Goal: Transaction & Acquisition: Book appointment/travel/reservation

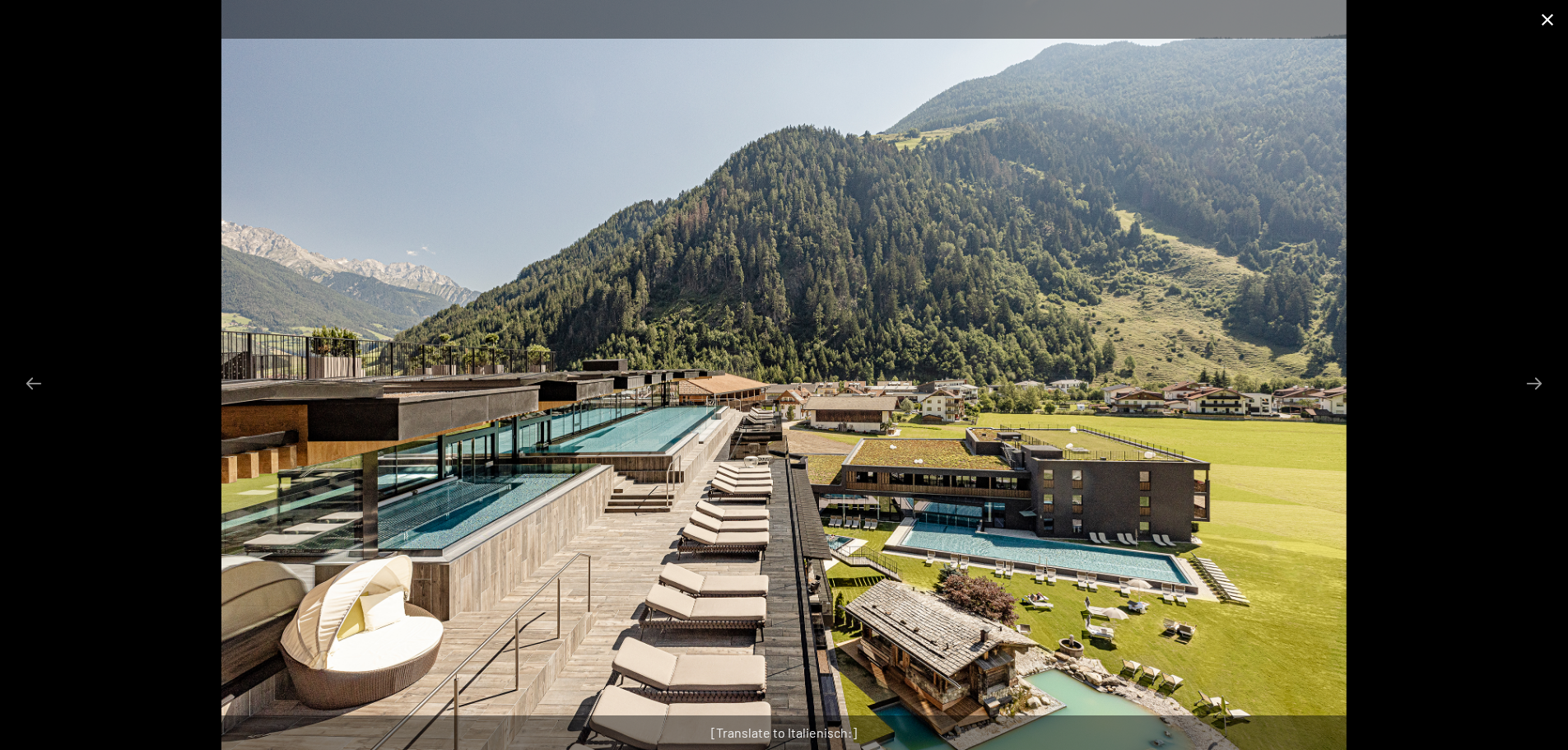
click at [1549, 25] on button "Close gallery" at bounding box center [1547, 19] width 41 height 39
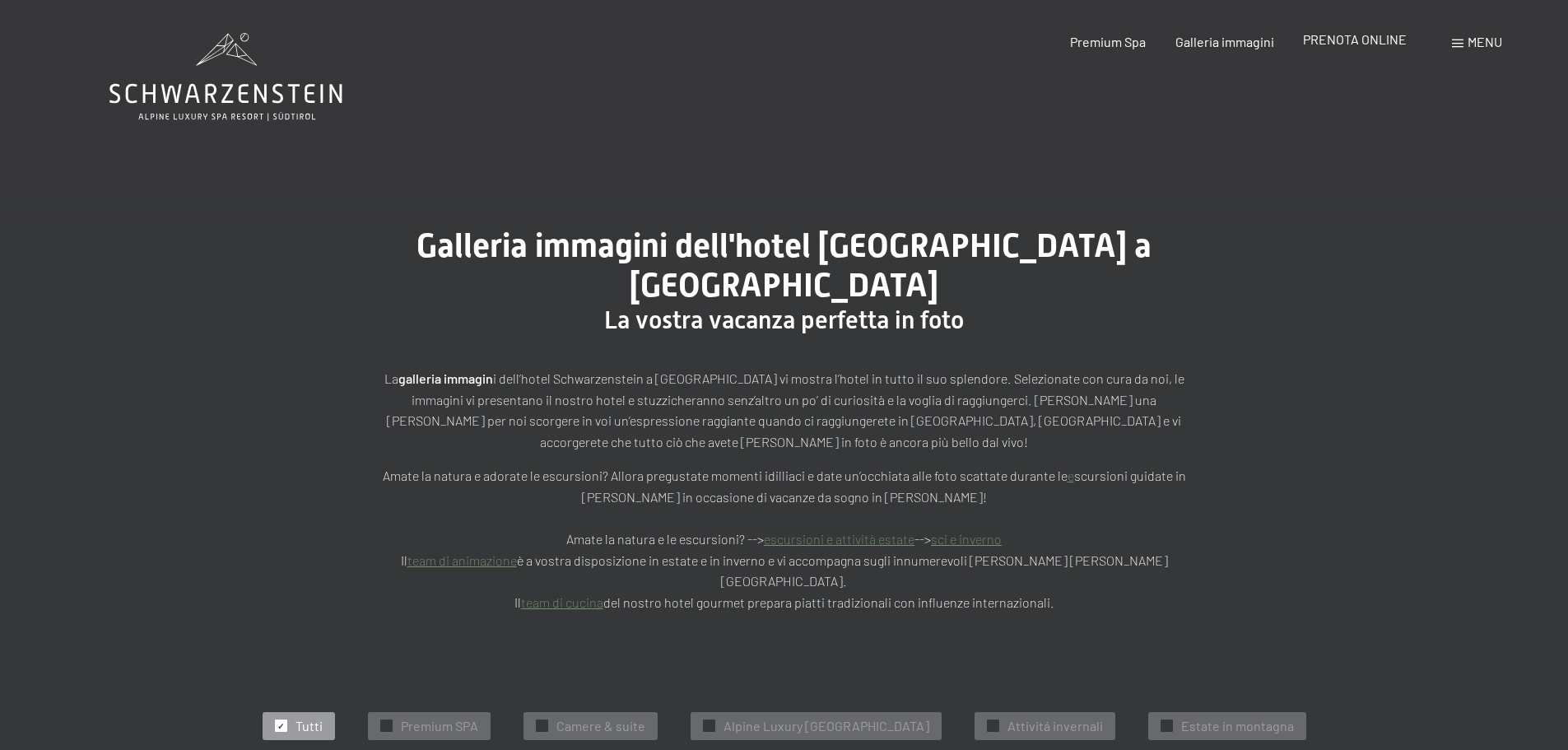
click at [1350, 42] on span "PRENOTA ONLINE" at bounding box center [1355, 39] width 104 height 15
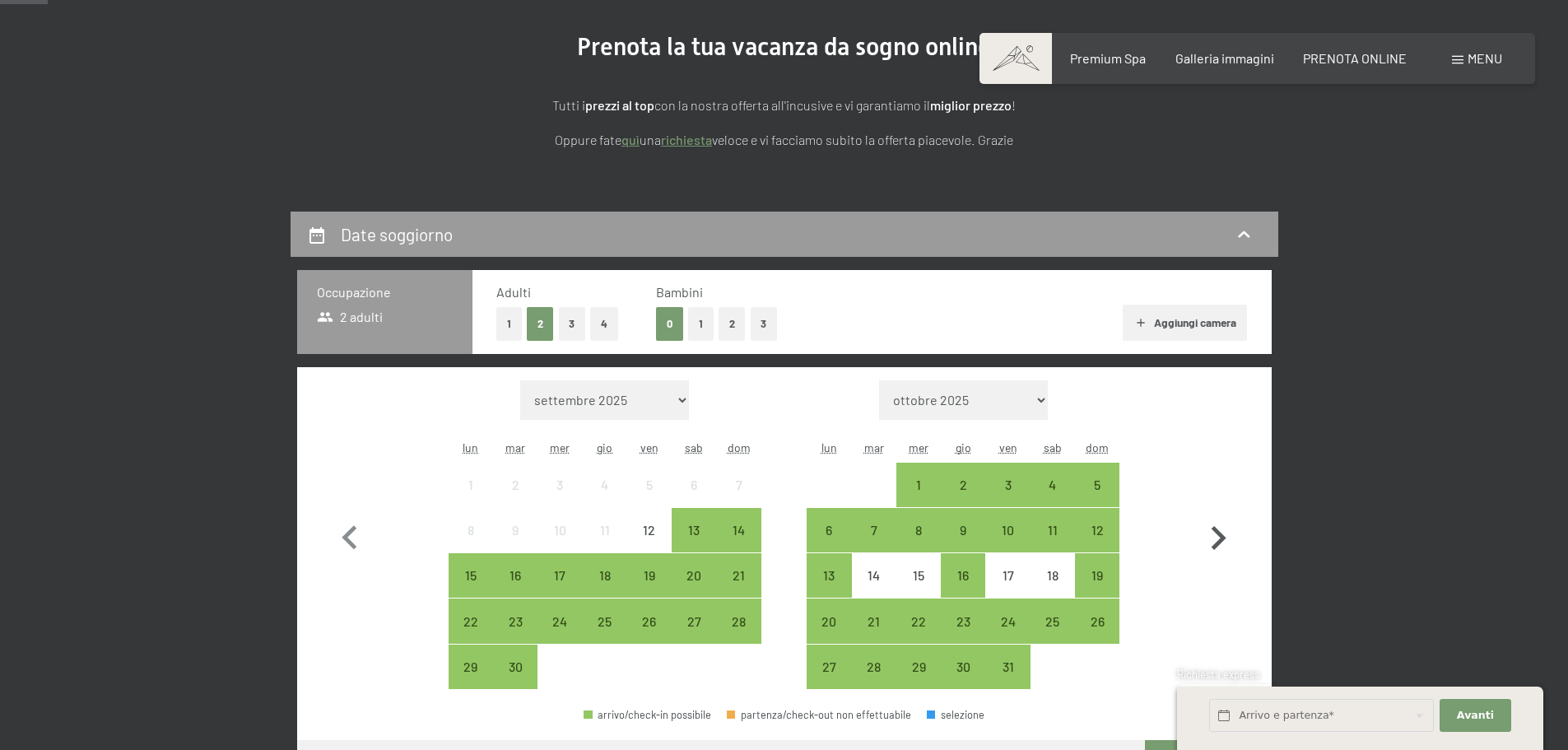
scroll to position [246, 0]
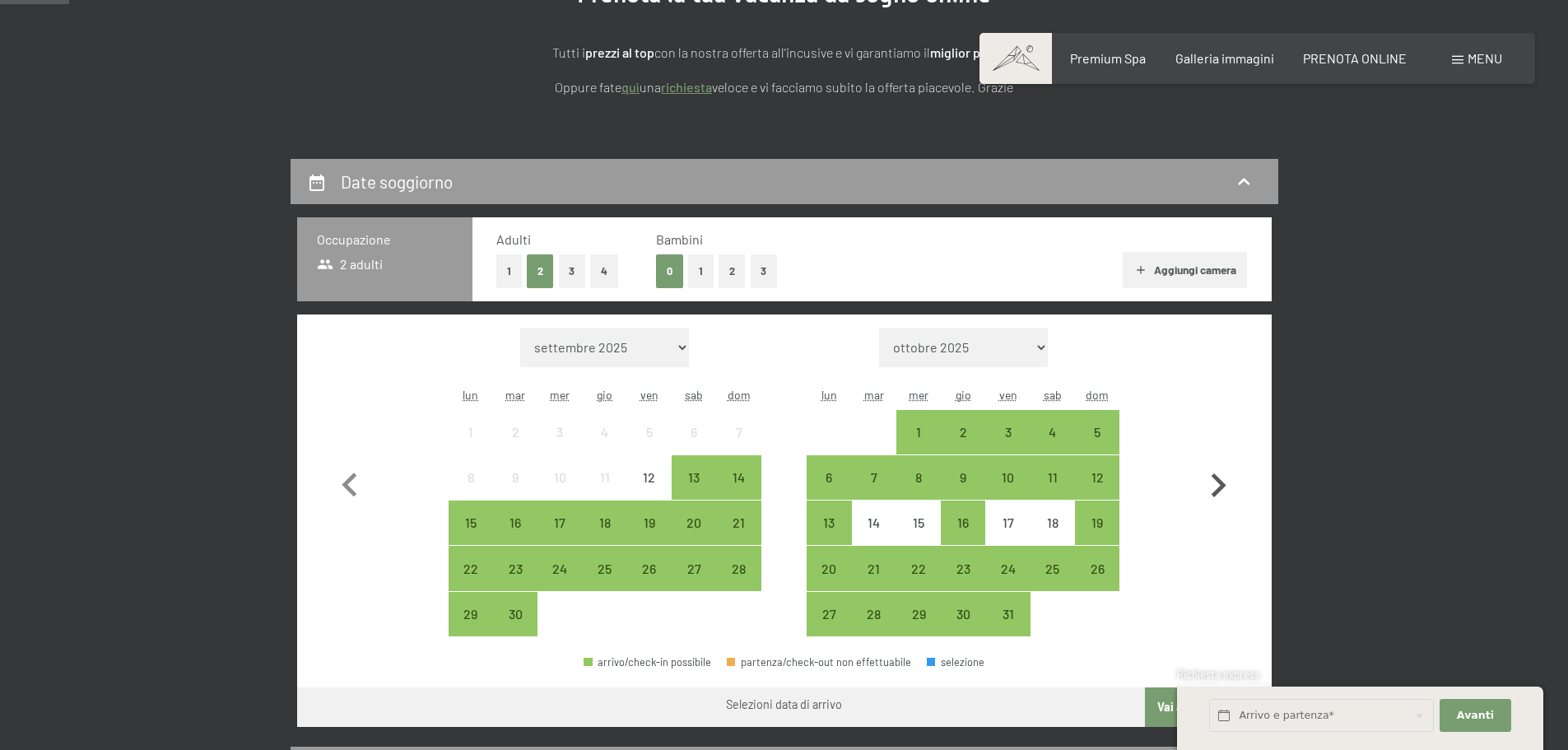
click at [1209, 471] on icon "button" at bounding box center [1218, 485] width 48 height 48
select select "[DATE]"
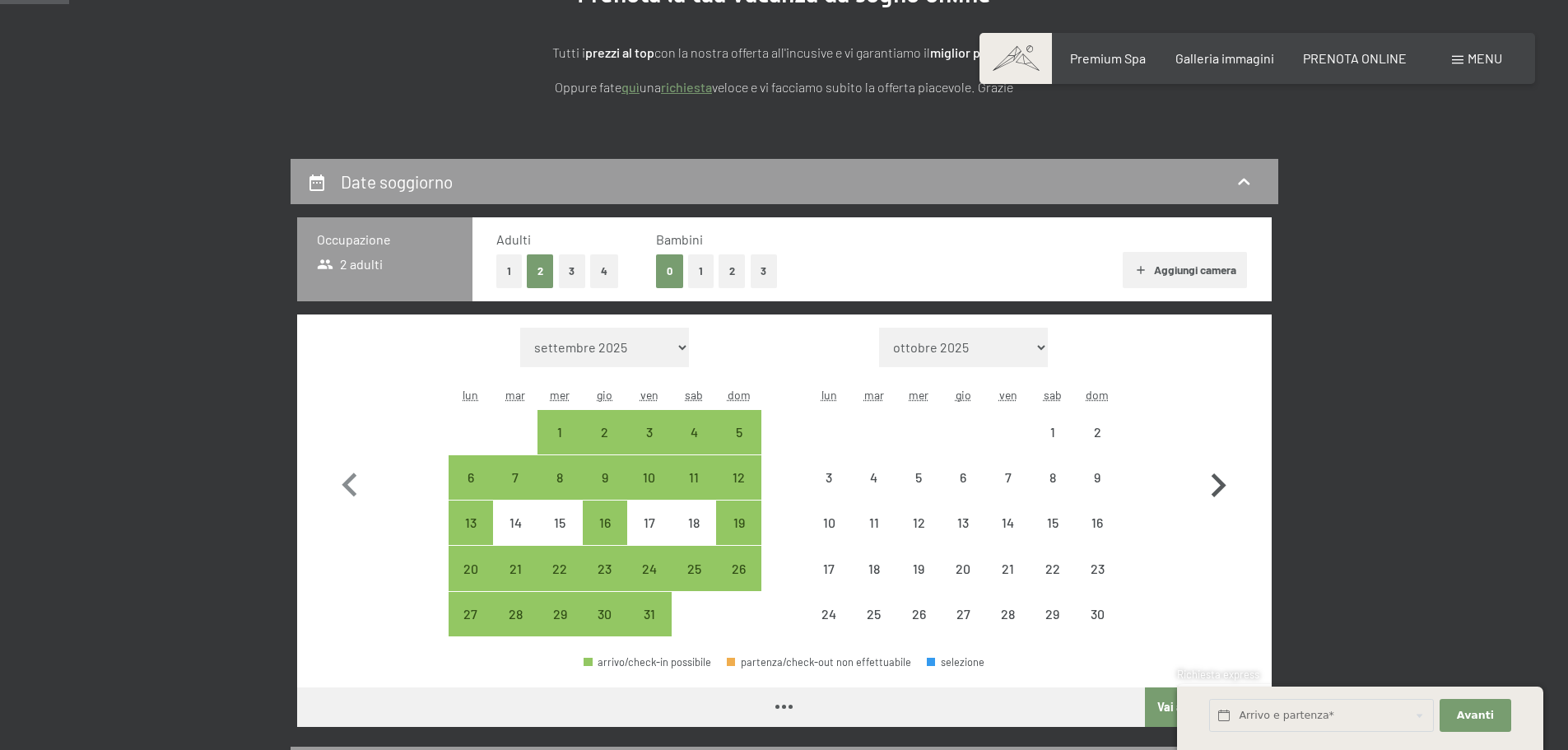
select select "[DATE]"
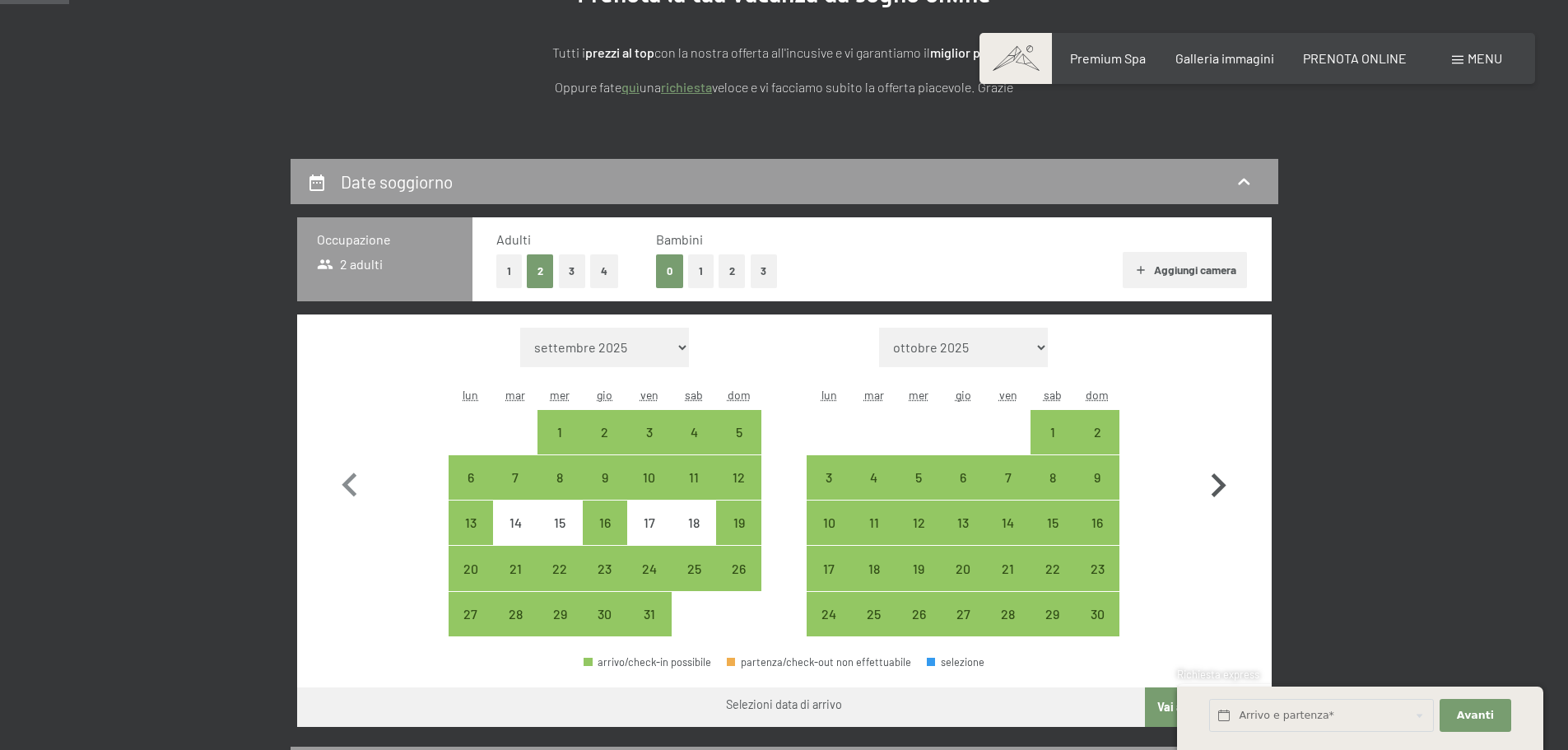
click at [1209, 471] on icon "button" at bounding box center [1218, 485] width 48 height 48
select select "[DATE]"
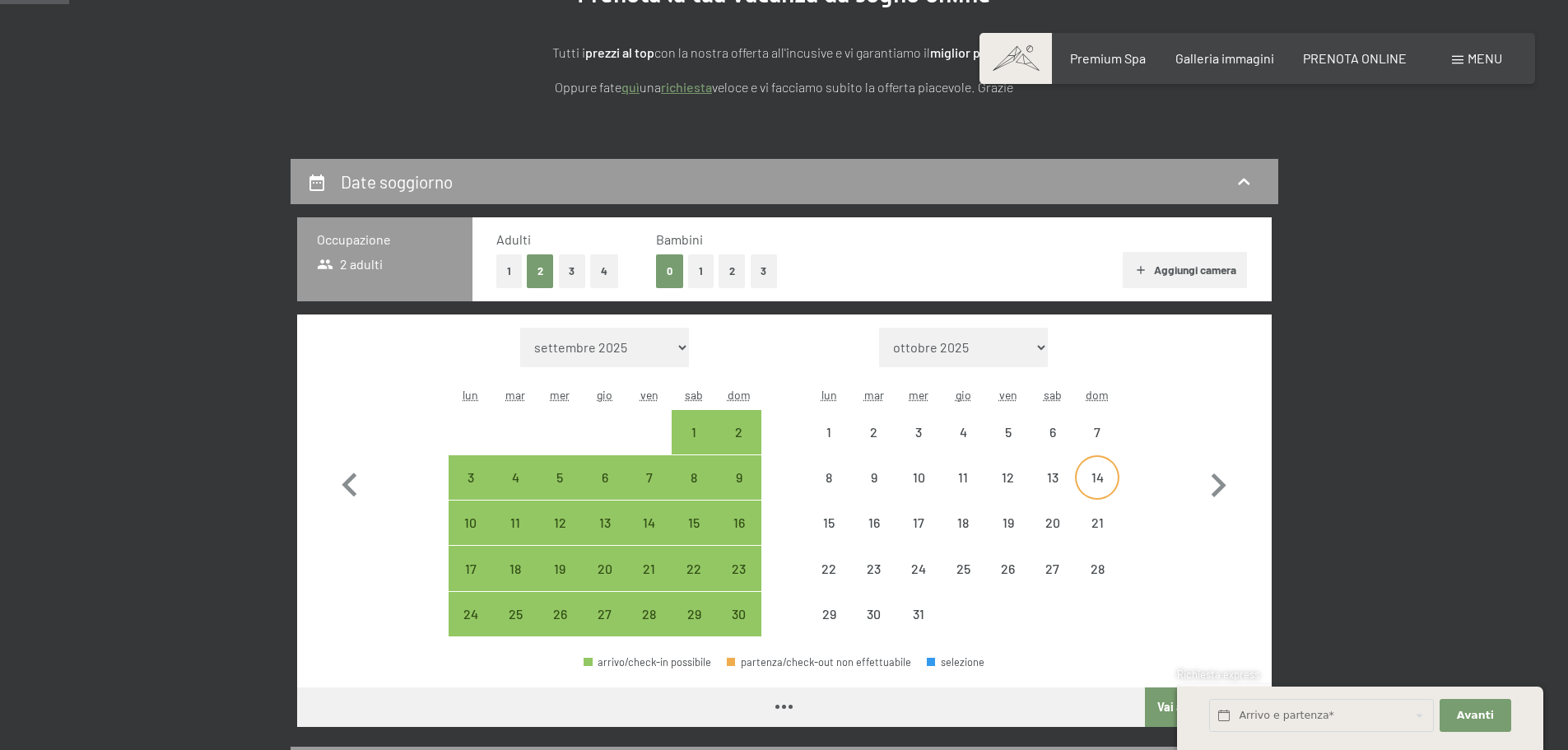
select select "[DATE]"
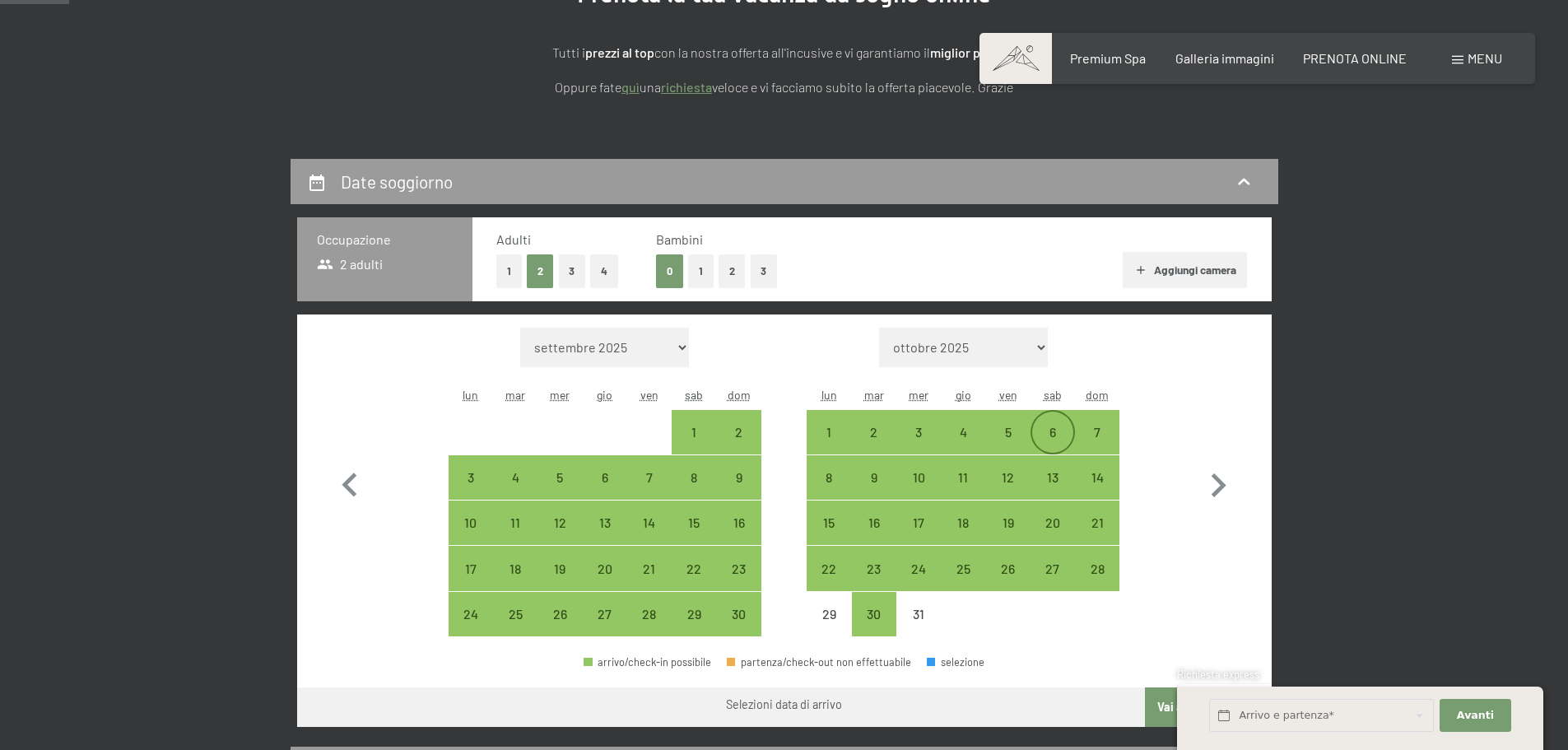
click at [1045, 423] on div "6" at bounding box center [1053, 431] width 41 height 41
select select "[DATE]"
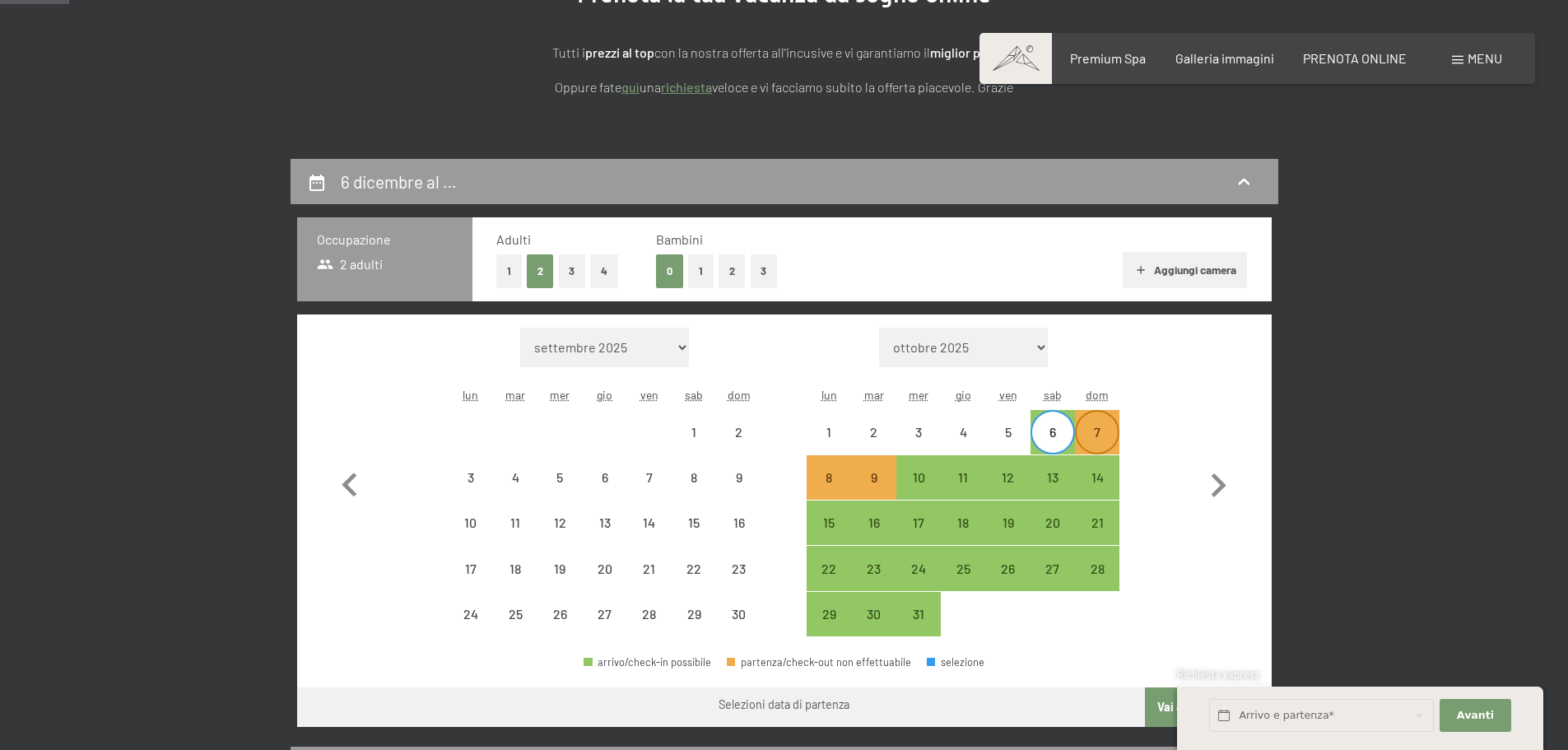
click at [1097, 431] on div "7" at bounding box center [1097, 446] width 41 height 41
select select "[DATE]"
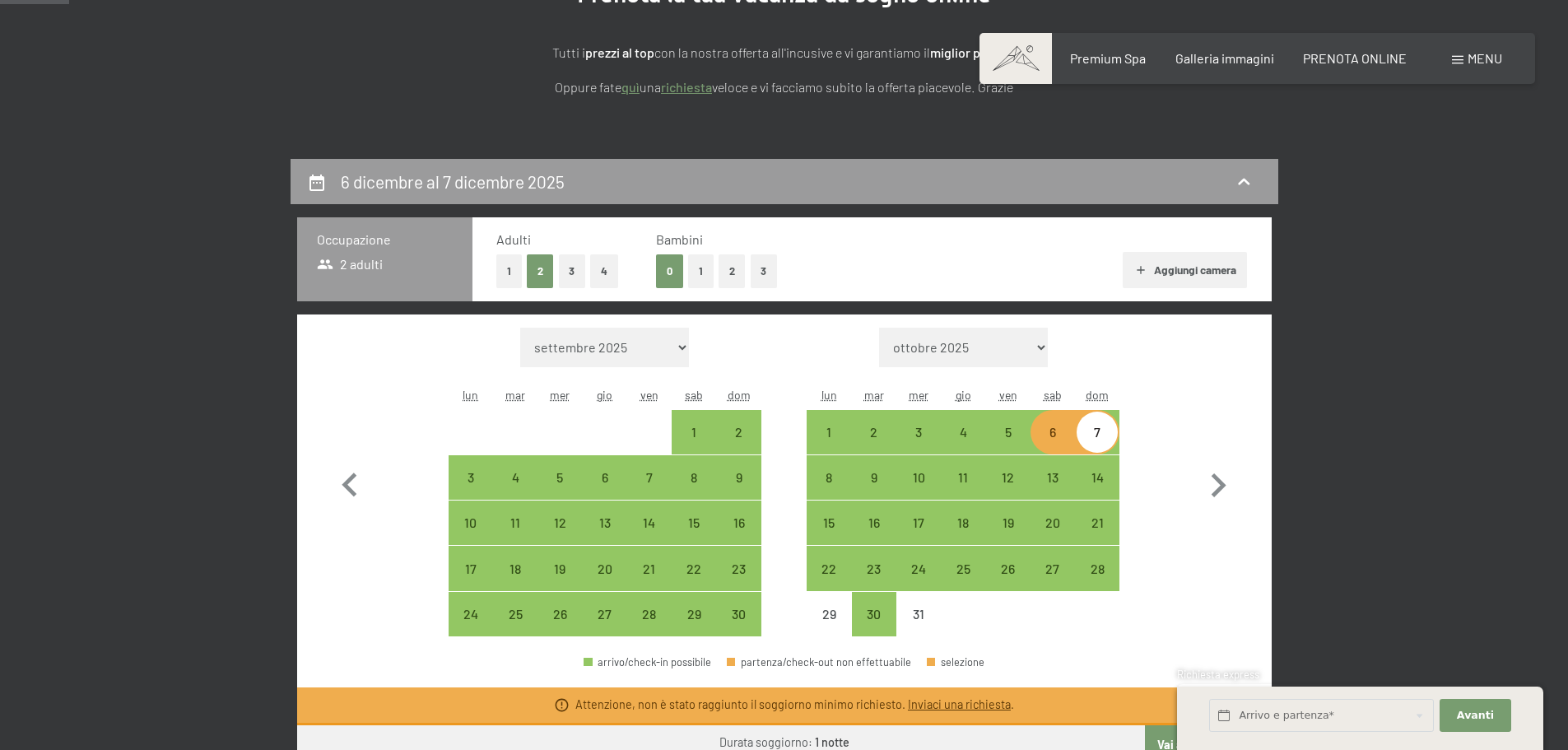
click at [1060, 441] on div "6" at bounding box center [1053, 446] width 41 height 41
select select "[DATE]"
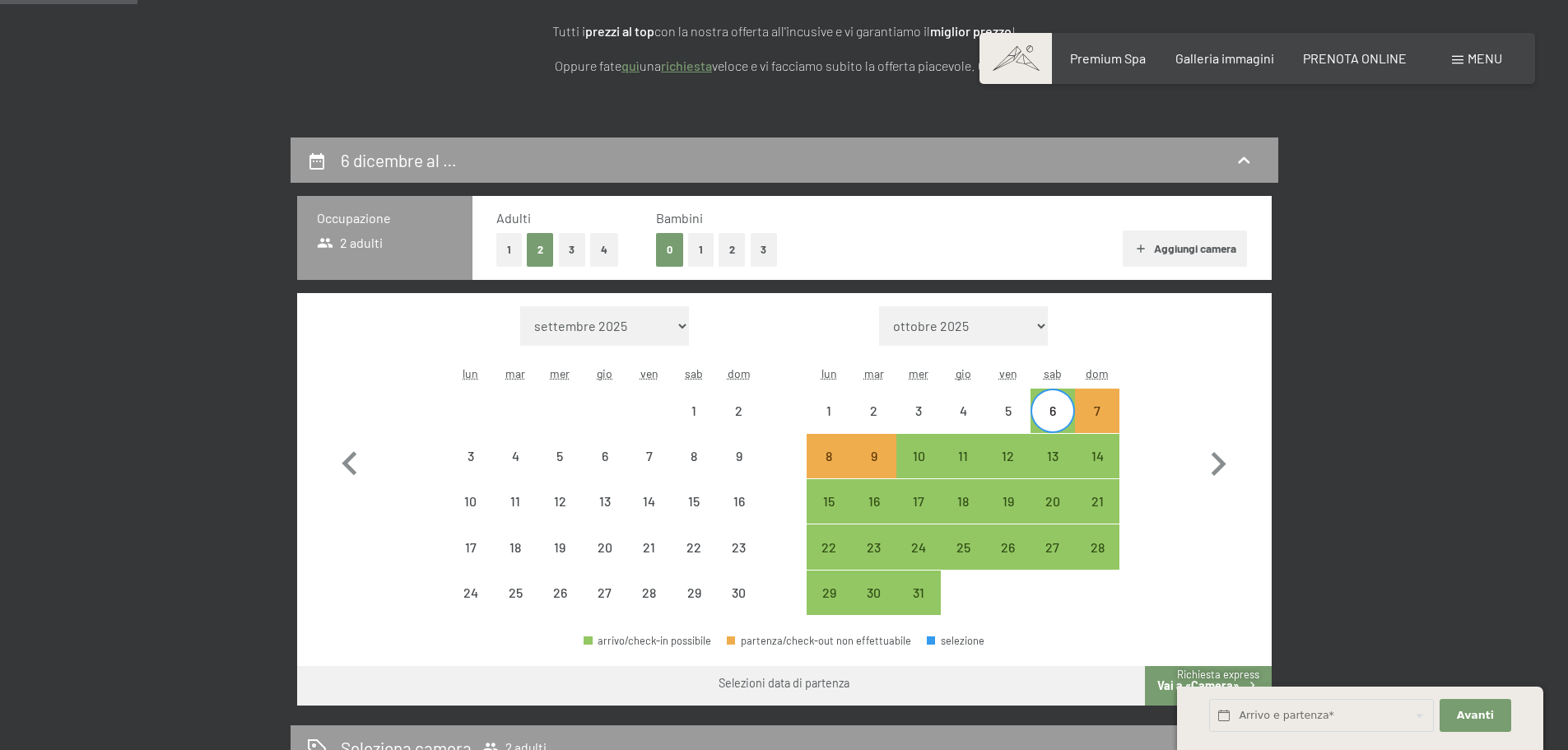
scroll to position [82, 0]
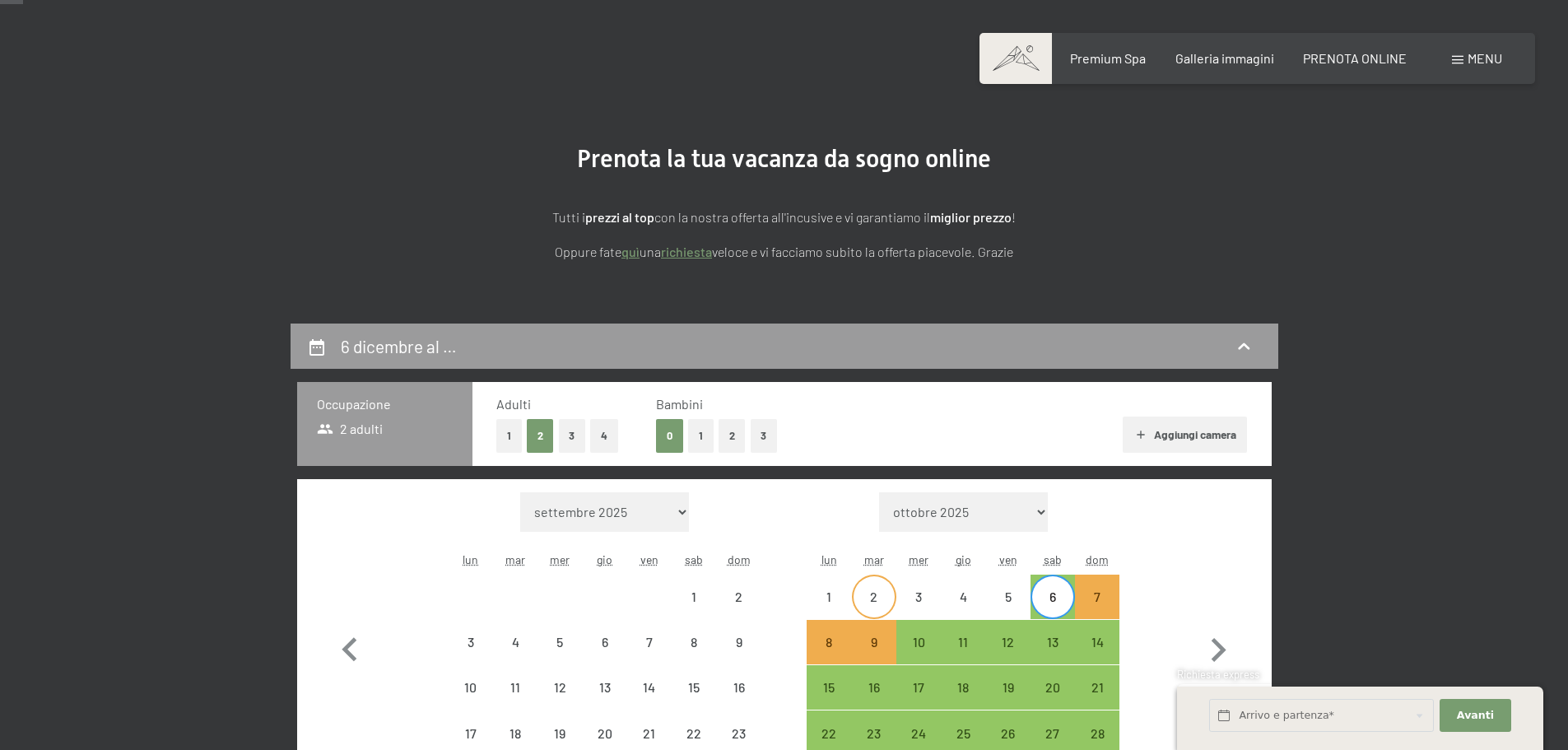
click at [875, 602] on div "2" at bounding box center [874, 610] width 41 height 41
select select "[DATE]"
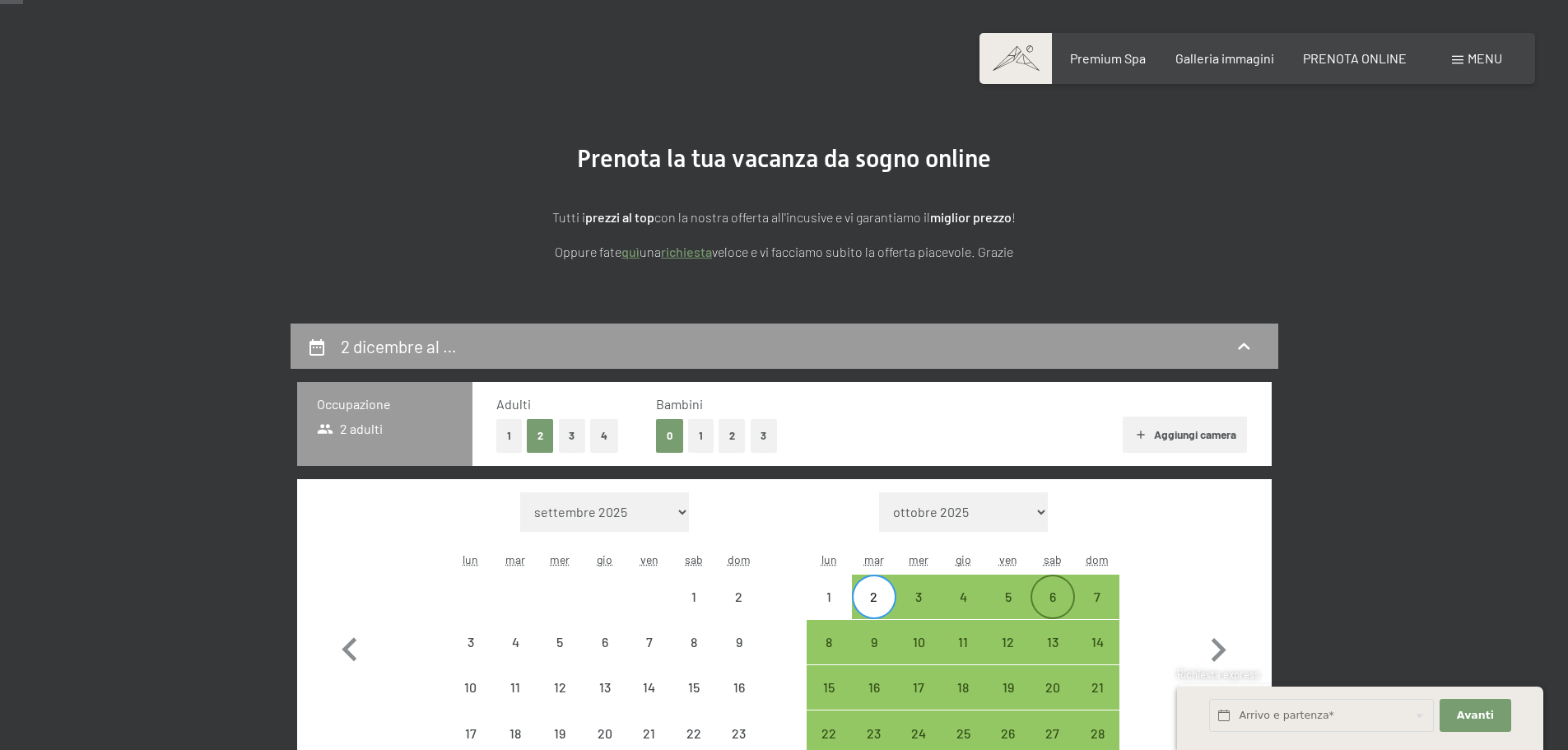
click at [1050, 603] on div "6" at bounding box center [1053, 610] width 41 height 41
select select "[DATE]"
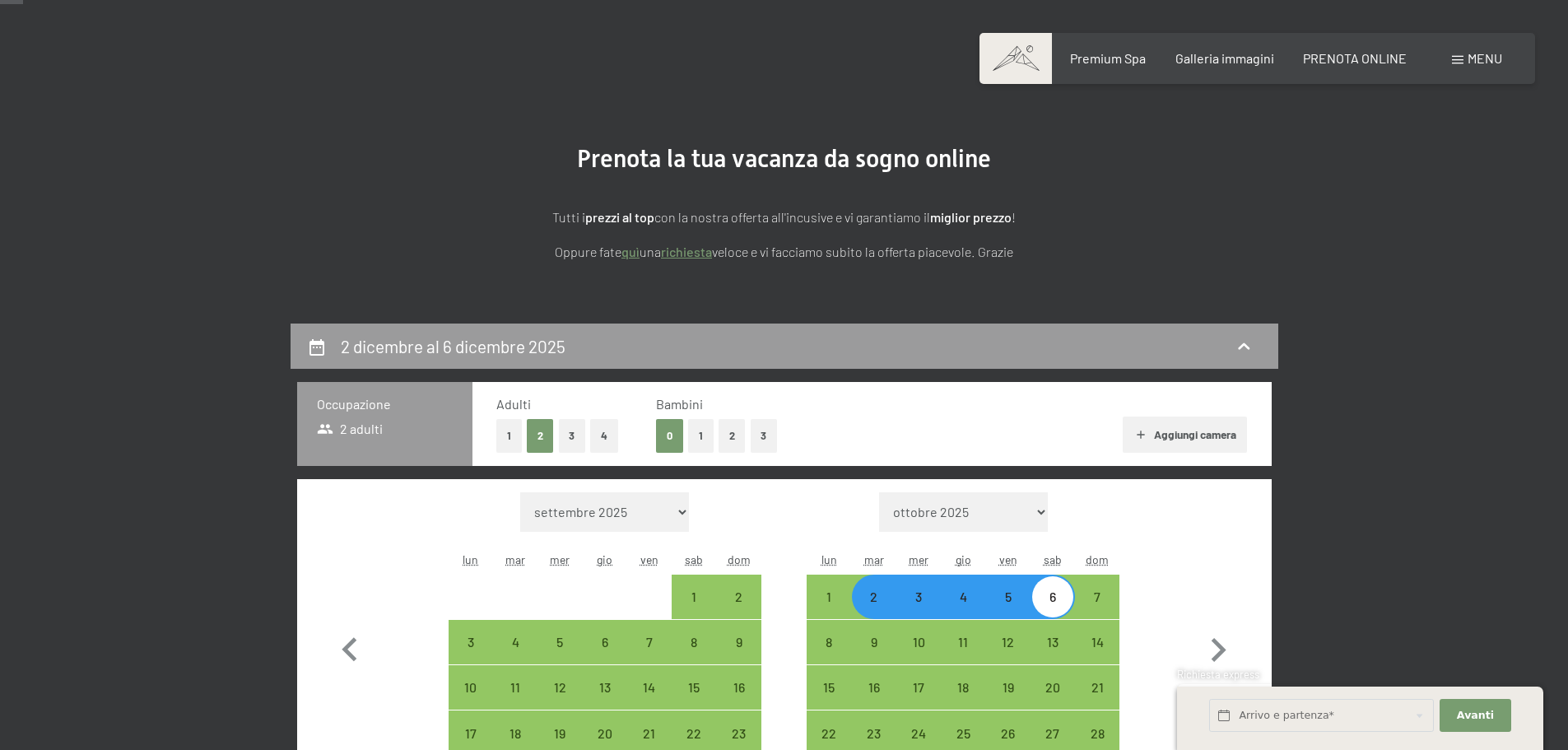
click at [1064, 593] on div "6" at bounding box center [1053, 610] width 41 height 41
select select "[DATE]"
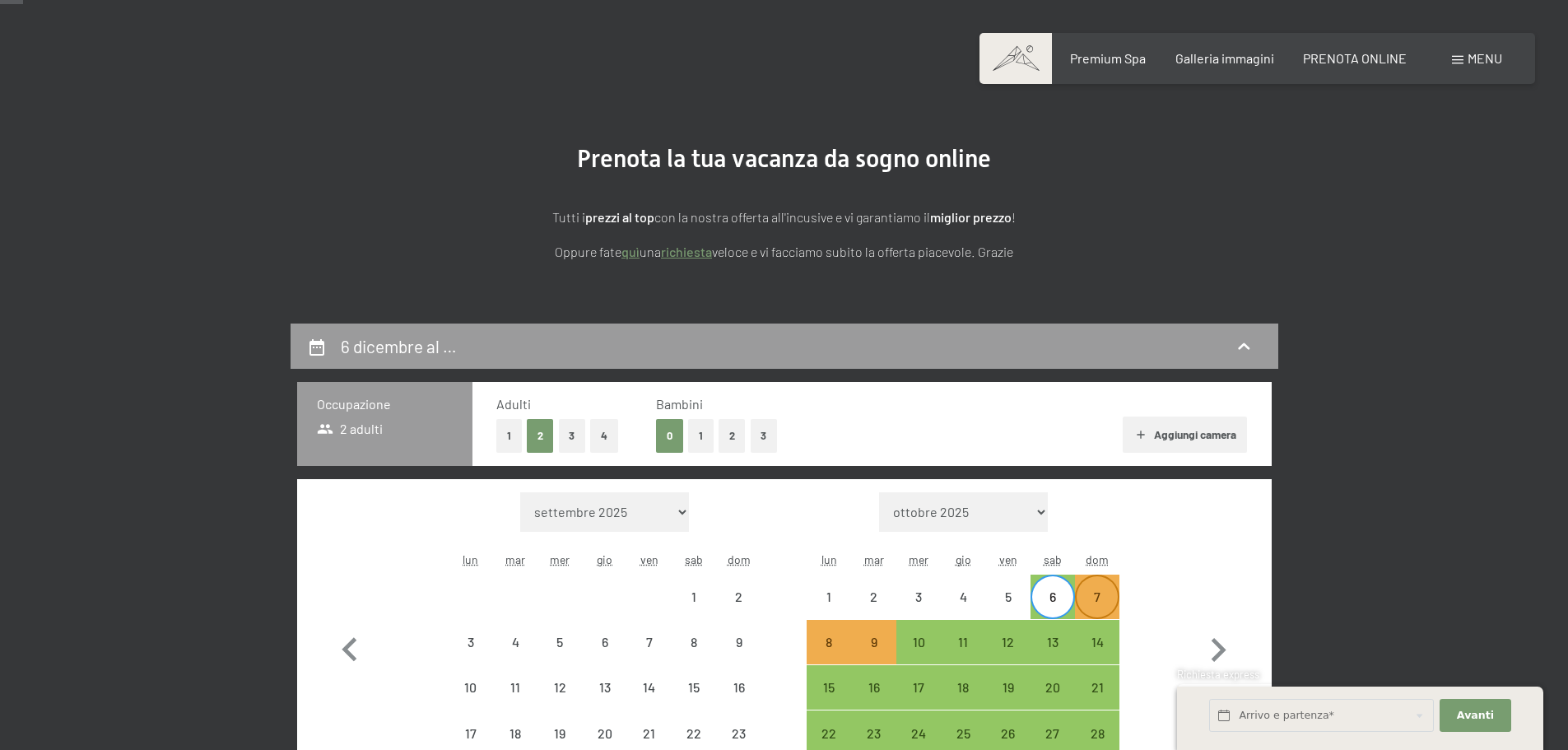
click at [1108, 598] on div "7" at bounding box center [1097, 610] width 41 height 41
select select "[DATE]"
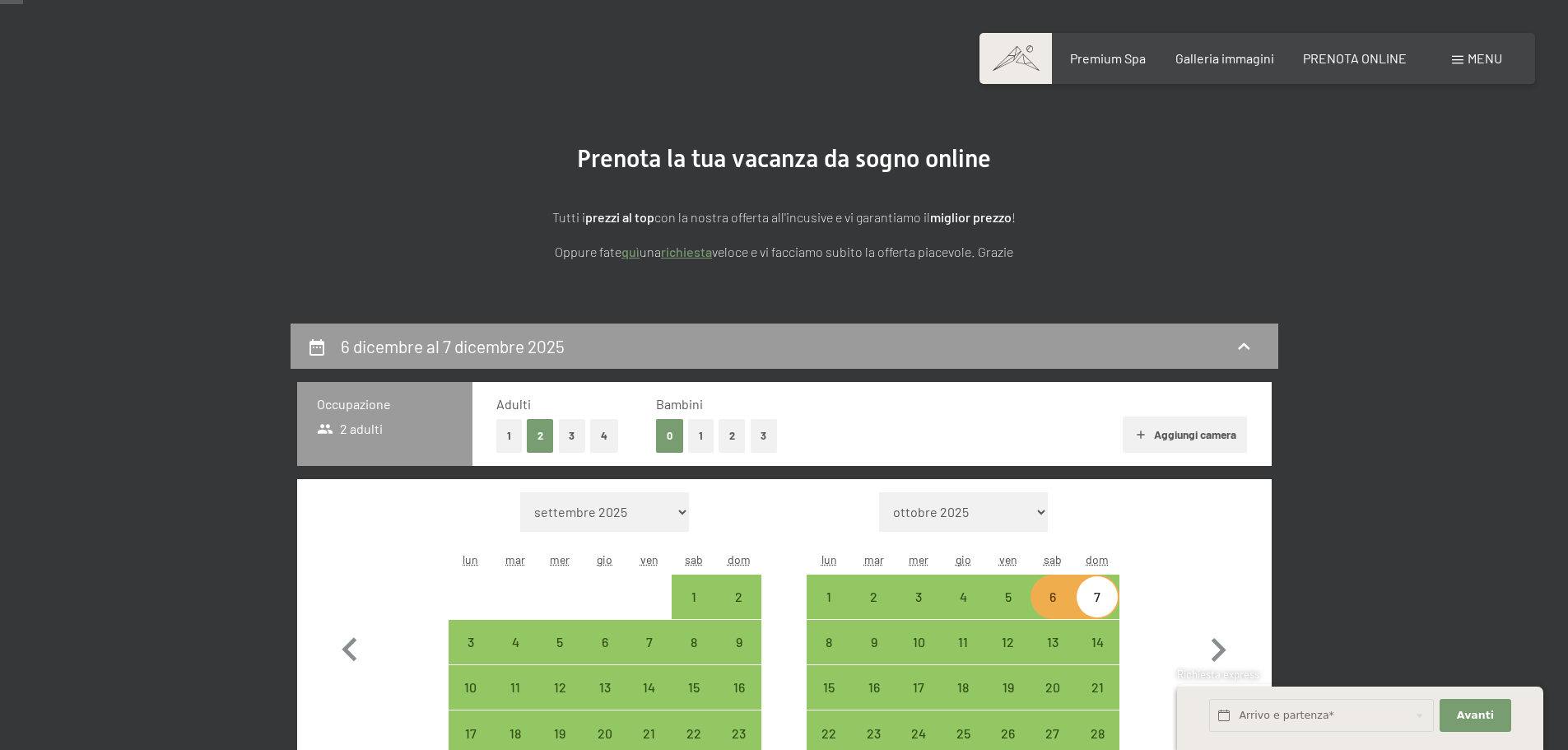
click at [1112, 598] on div "7" at bounding box center [1097, 610] width 41 height 41
select select "[DATE]"
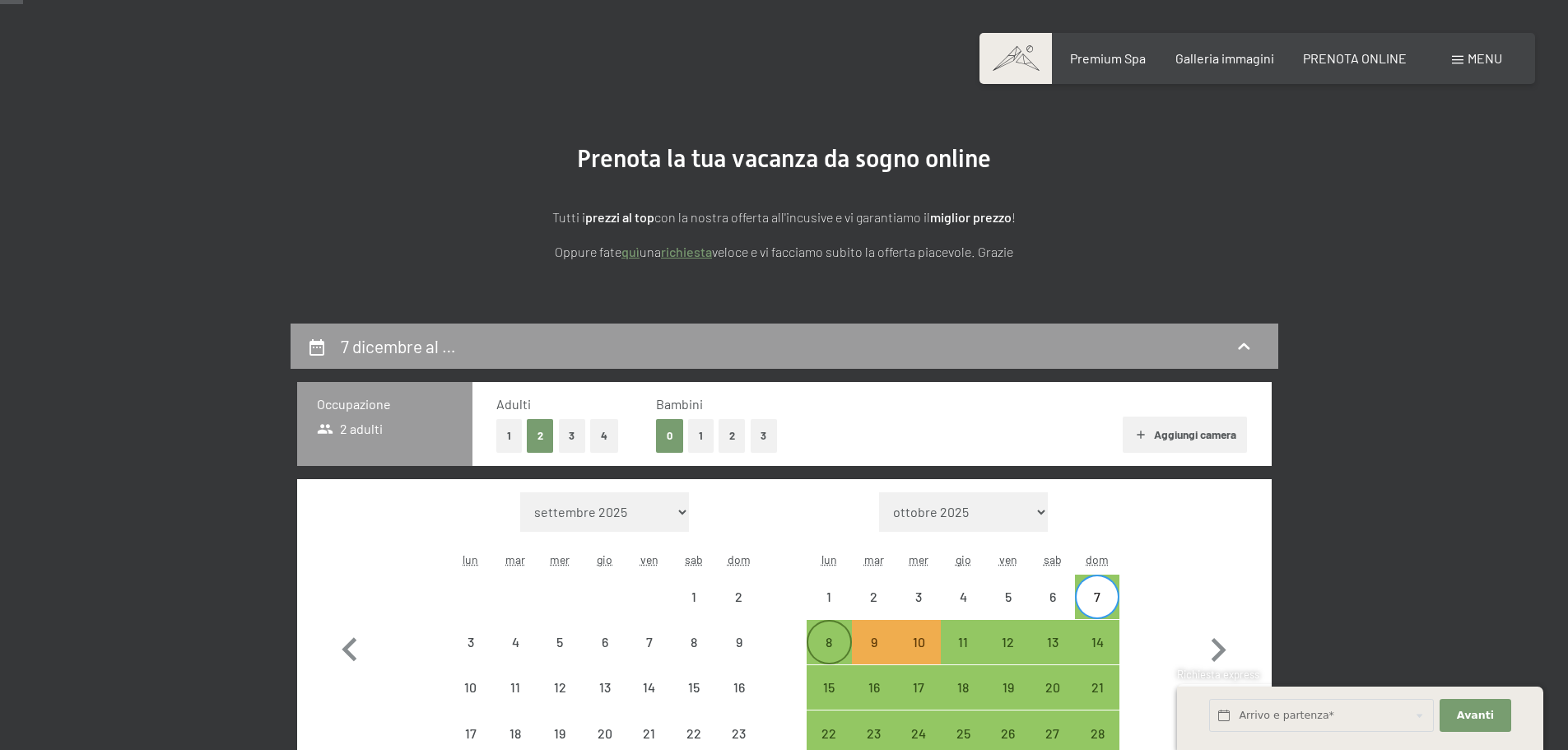
click at [839, 644] on div "8" at bounding box center [828, 656] width 41 height 41
select select "[DATE]"
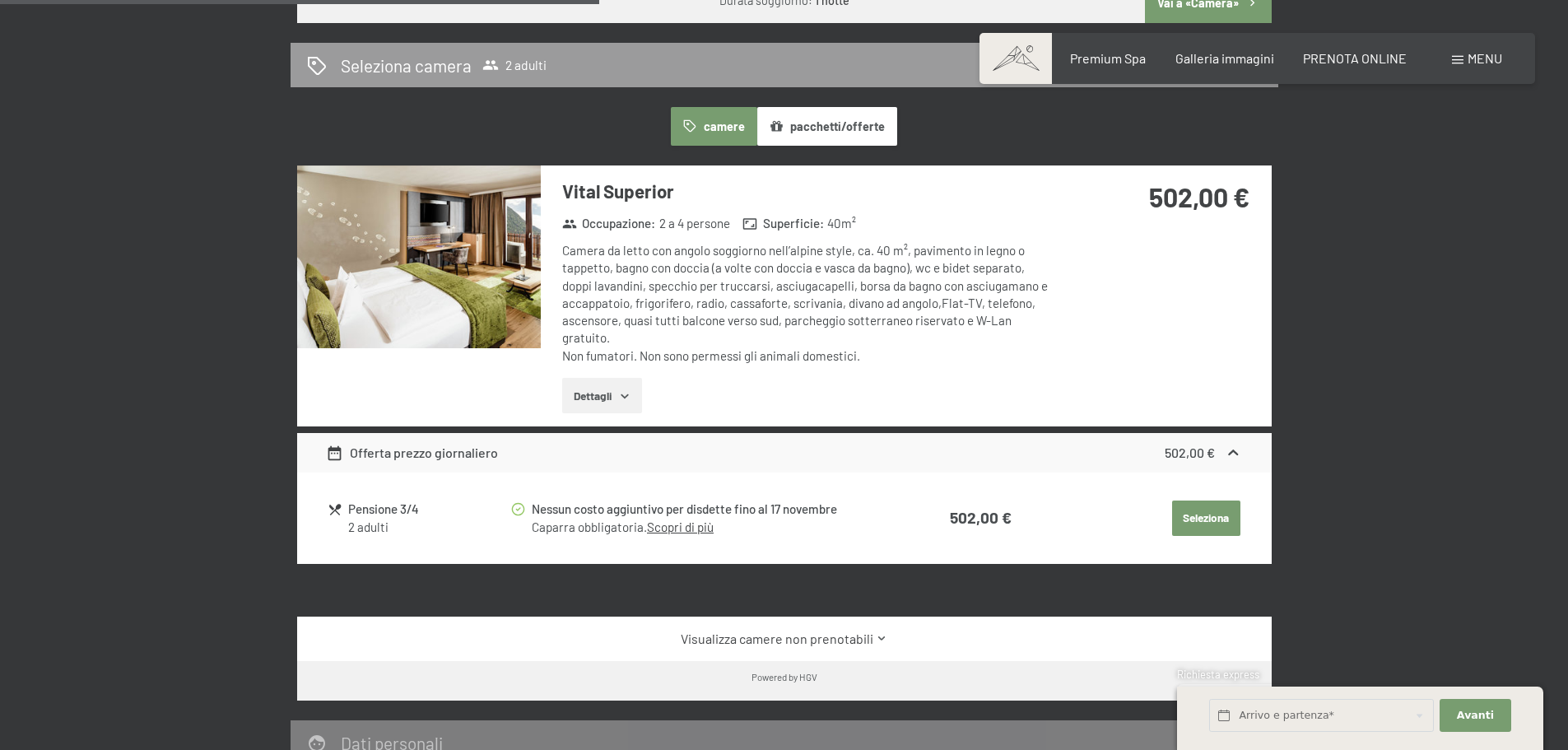
scroll to position [823, 0]
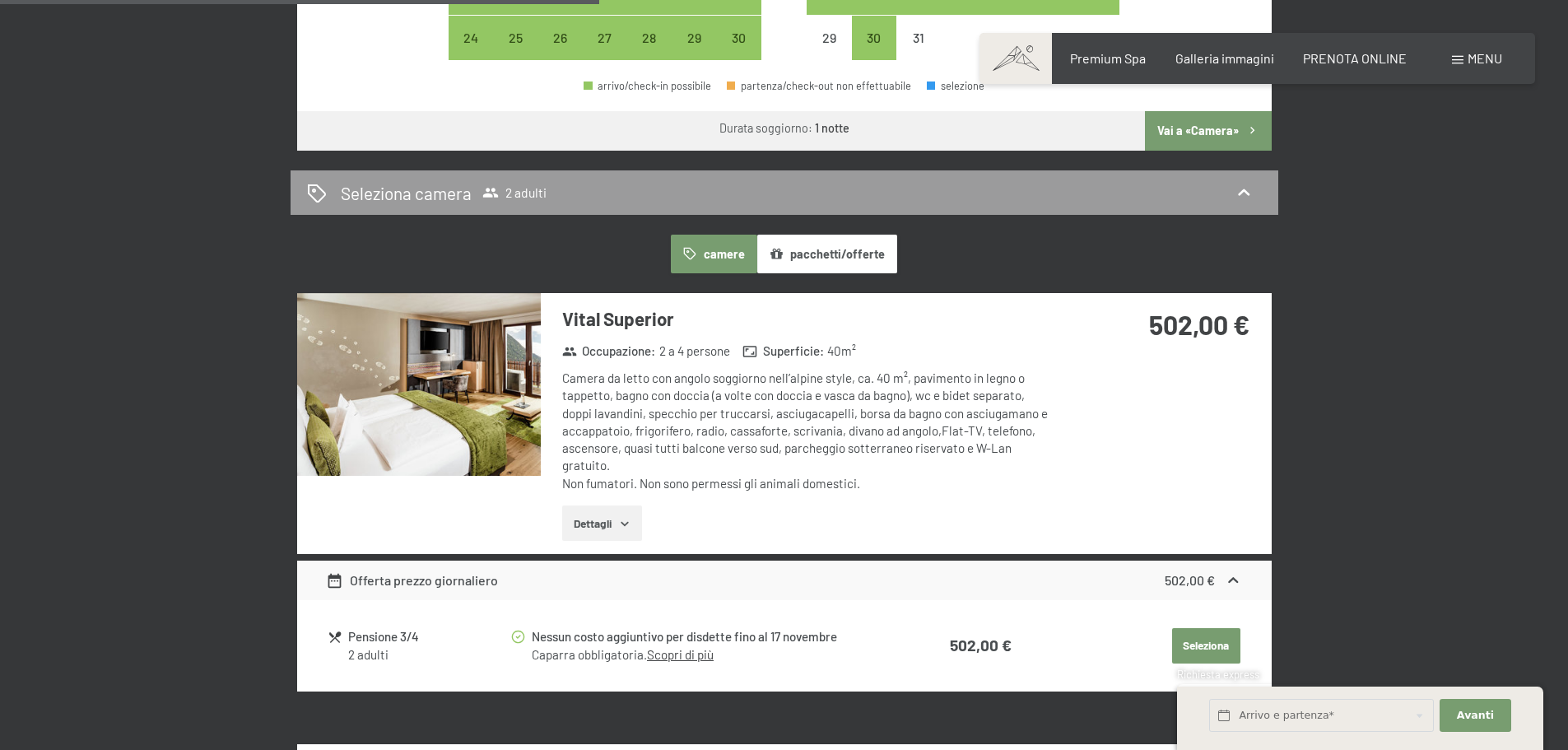
click at [609, 510] on button "Dettagli" at bounding box center [602, 524] width 80 height 37
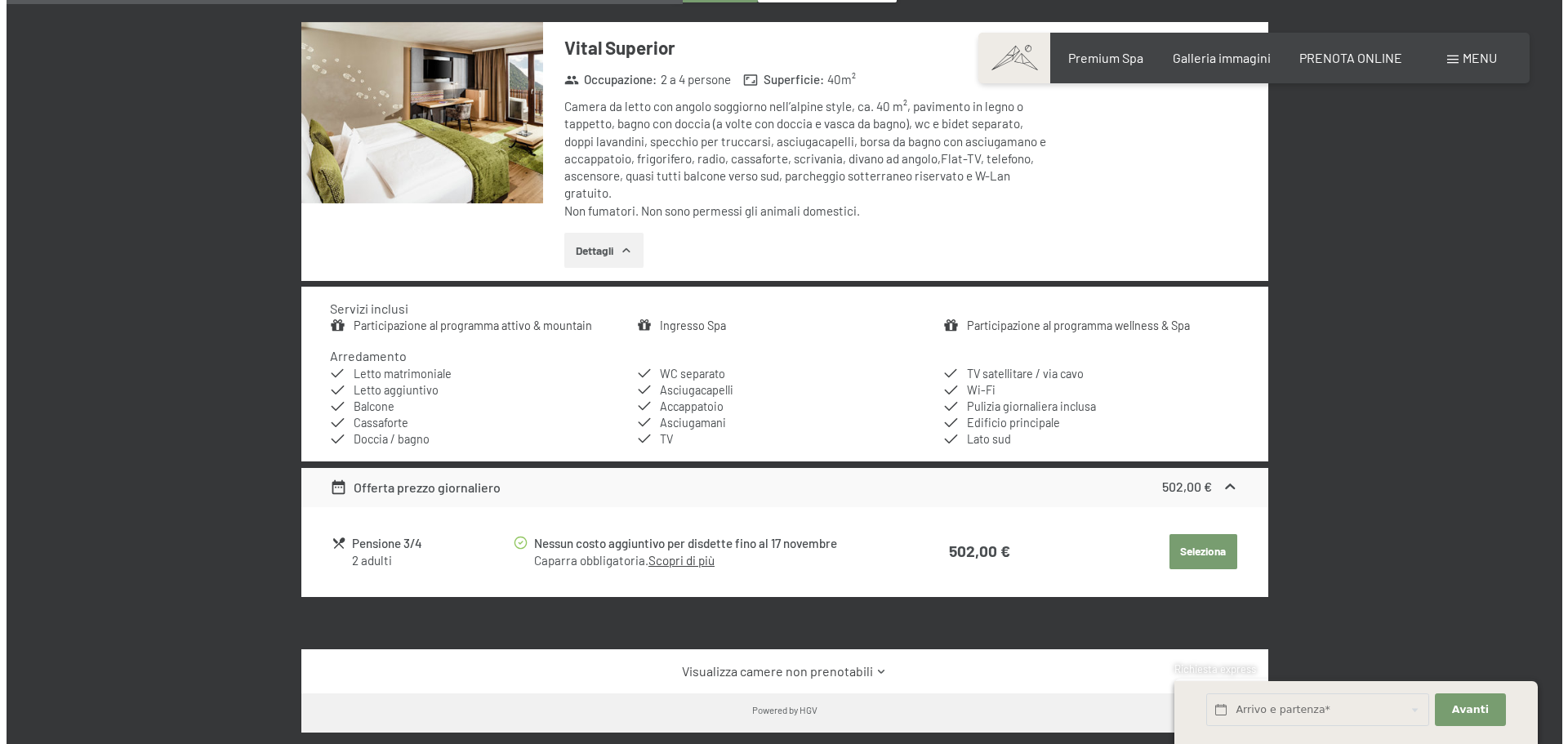
scroll to position [1143, 0]
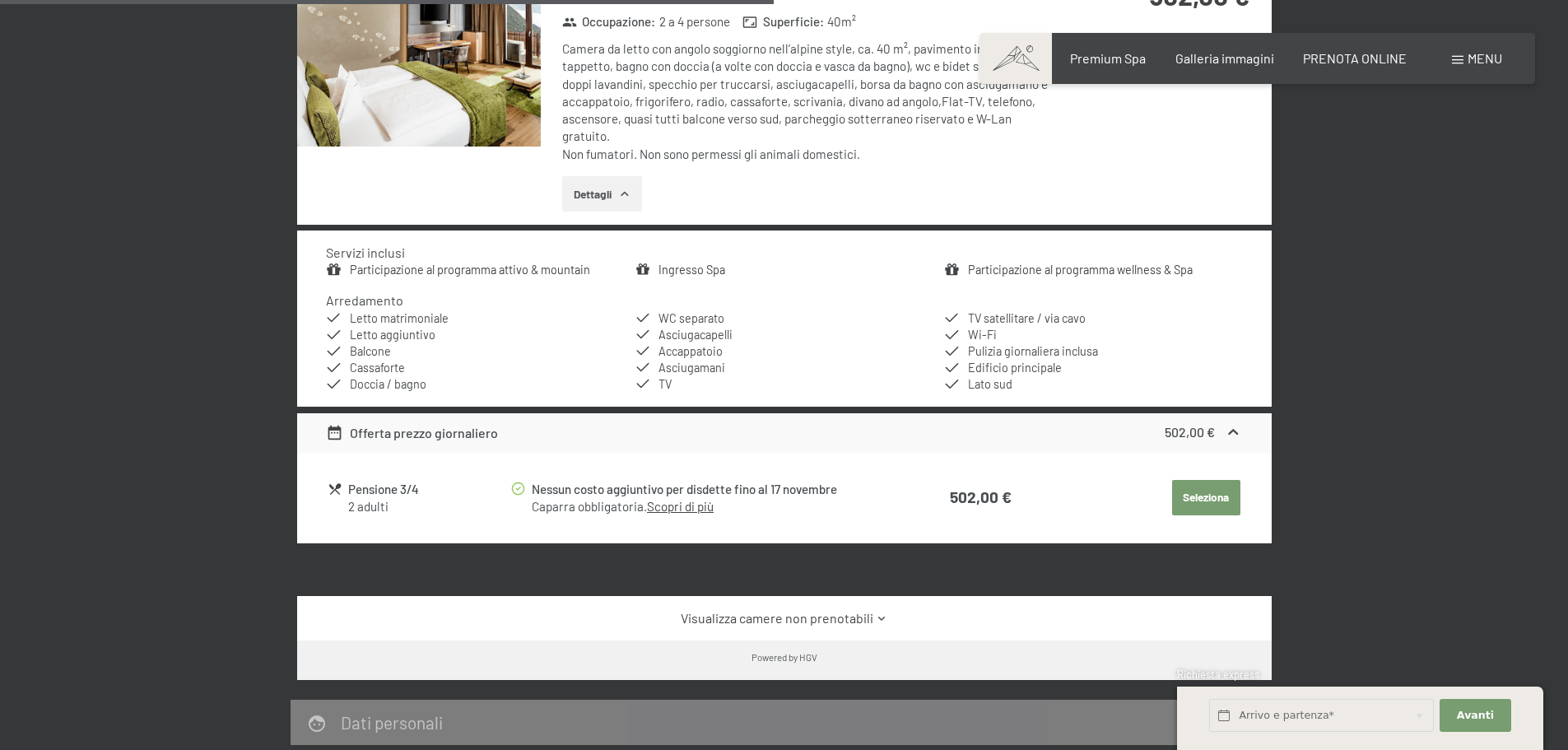
click at [691, 506] on link "Scopri di più" at bounding box center [680, 505] width 66 height 14
